Goal: Task Accomplishment & Management: Manage account settings

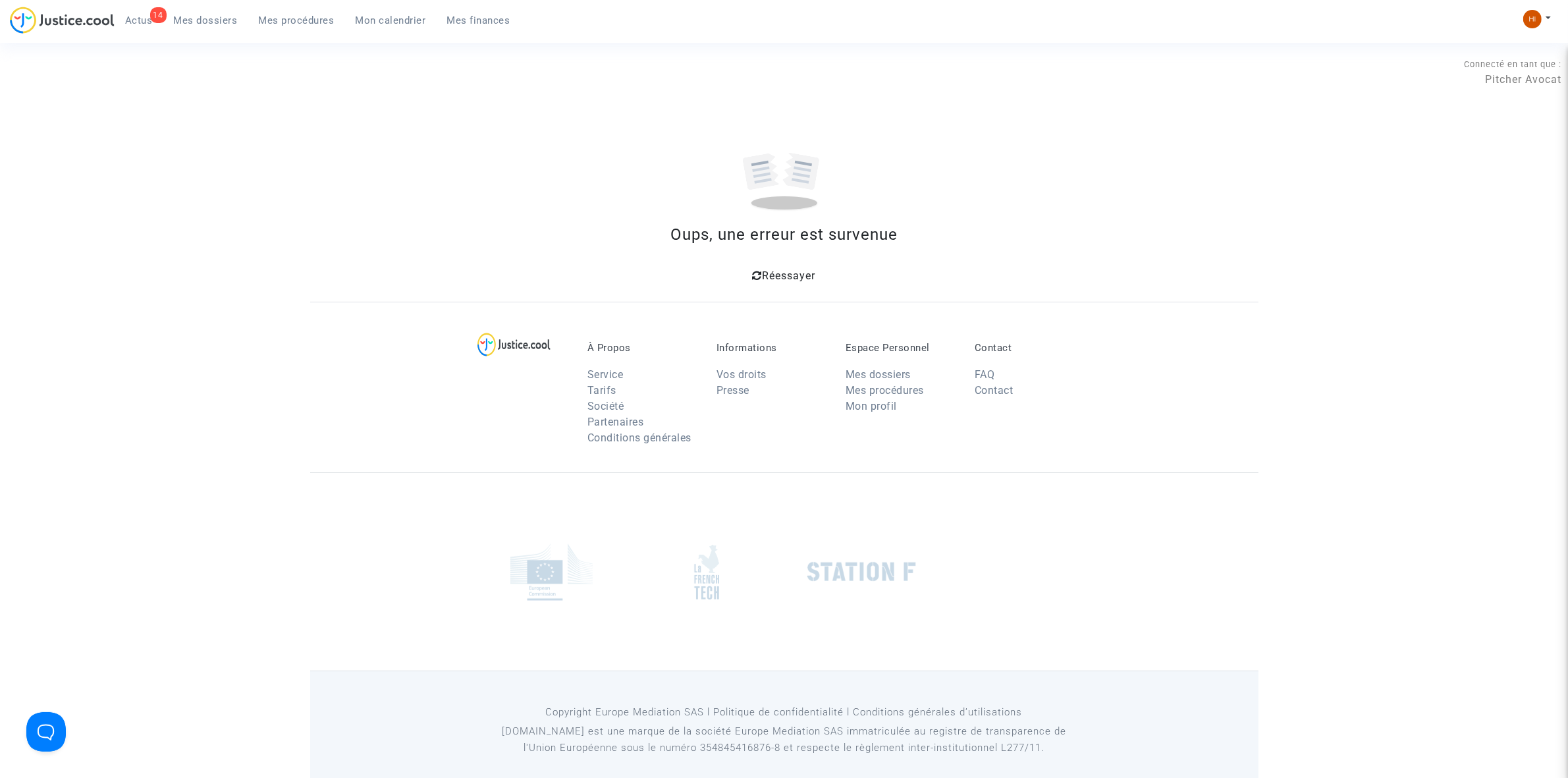
drag, startPoint x: 209, startPoint y: 24, endPoint x: 113, endPoint y: 134, distance: 146.0
click at [209, 24] on span "Mes dossiers" at bounding box center [205, 20] width 64 height 12
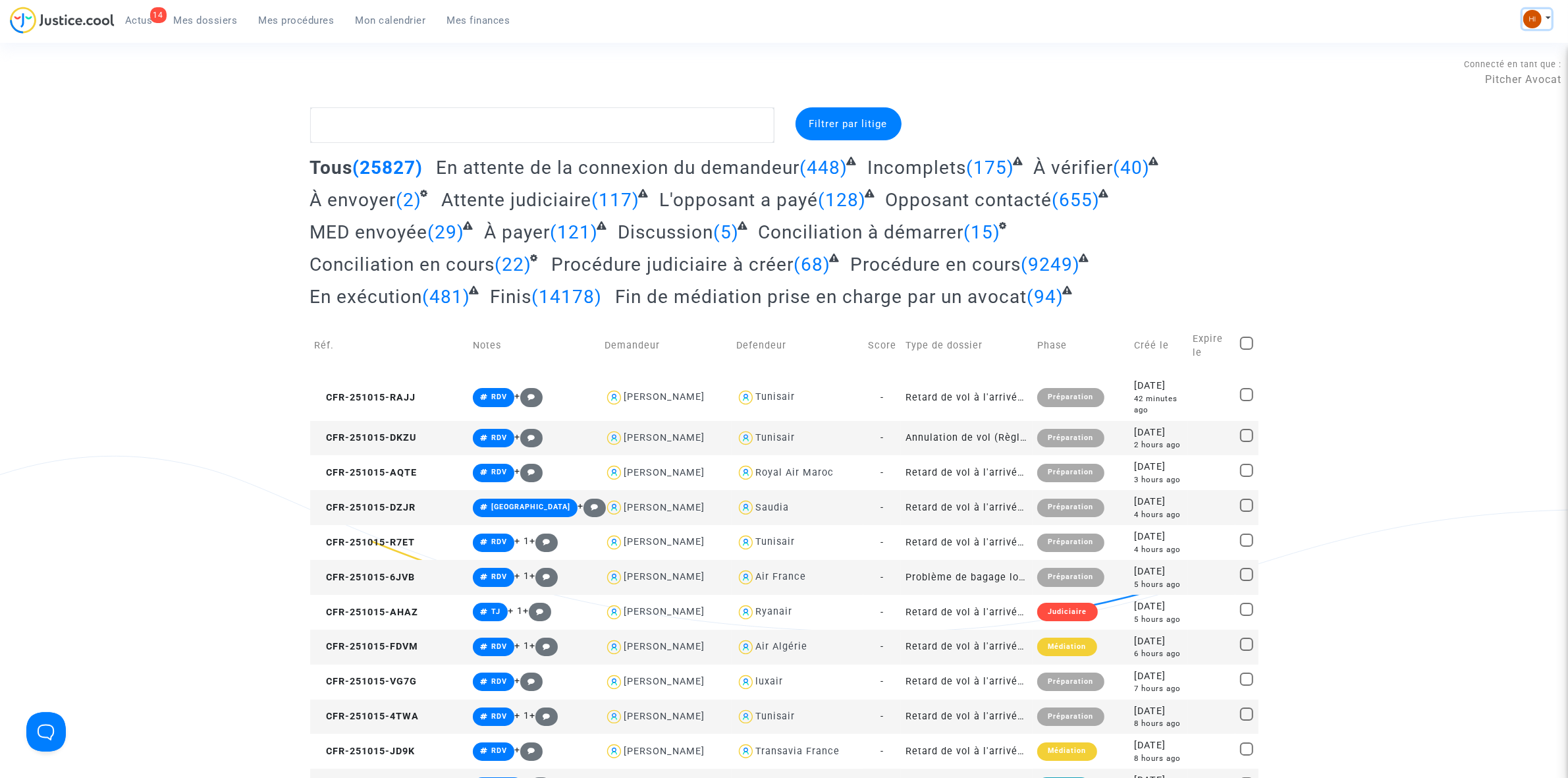
click at [1525, 20] on img at bounding box center [1532, 19] width 19 height 19
click at [1440, 67] on link "Changer de compte" at bounding box center [1484, 68] width 133 height 21
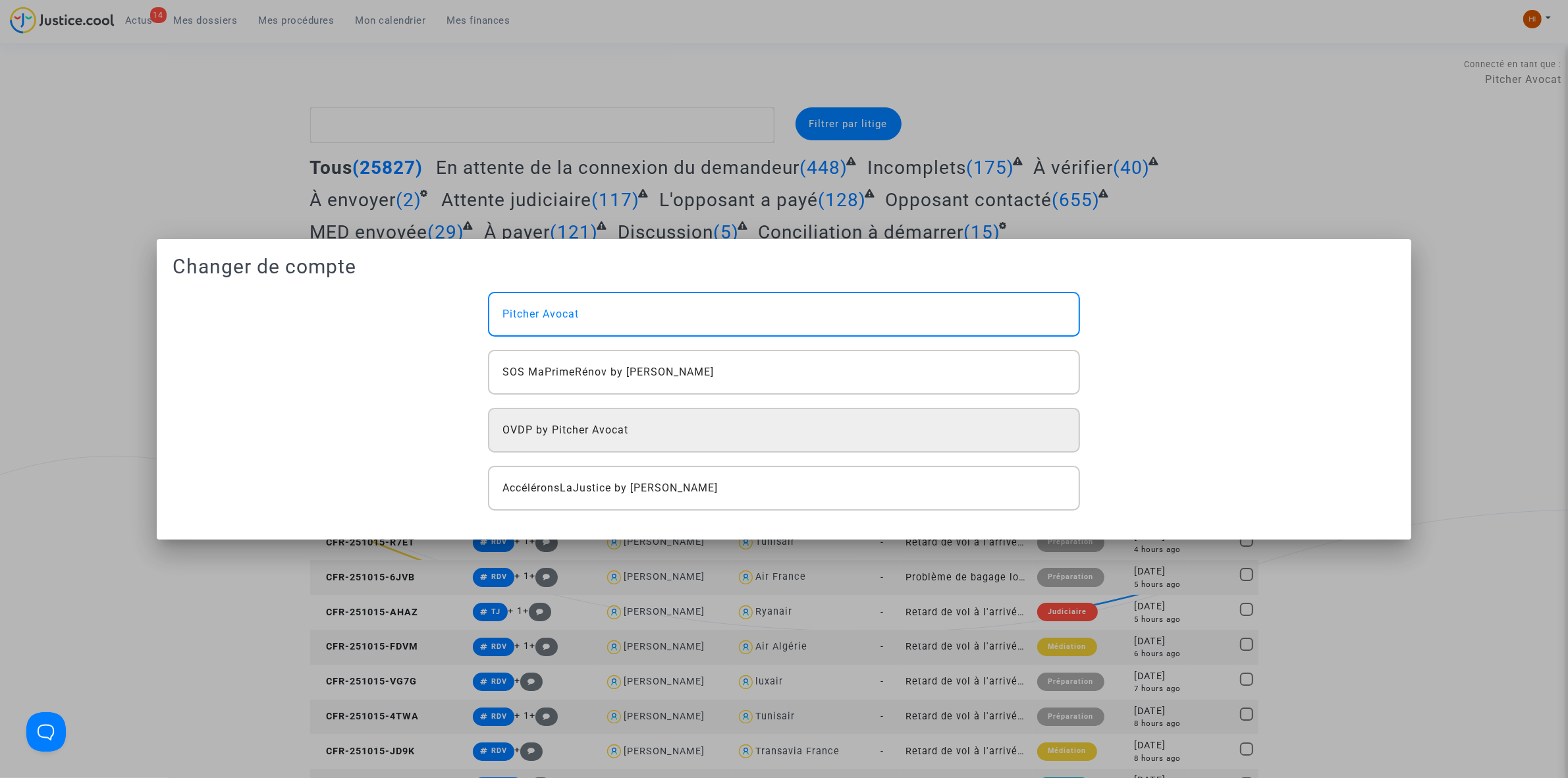
click at [673, 428] on div "OVDP by Pitcher Avocat" at bounding box center [784, 430] width 591 height 45
